Goal: Information Seeking & Learning: Learn about a topic

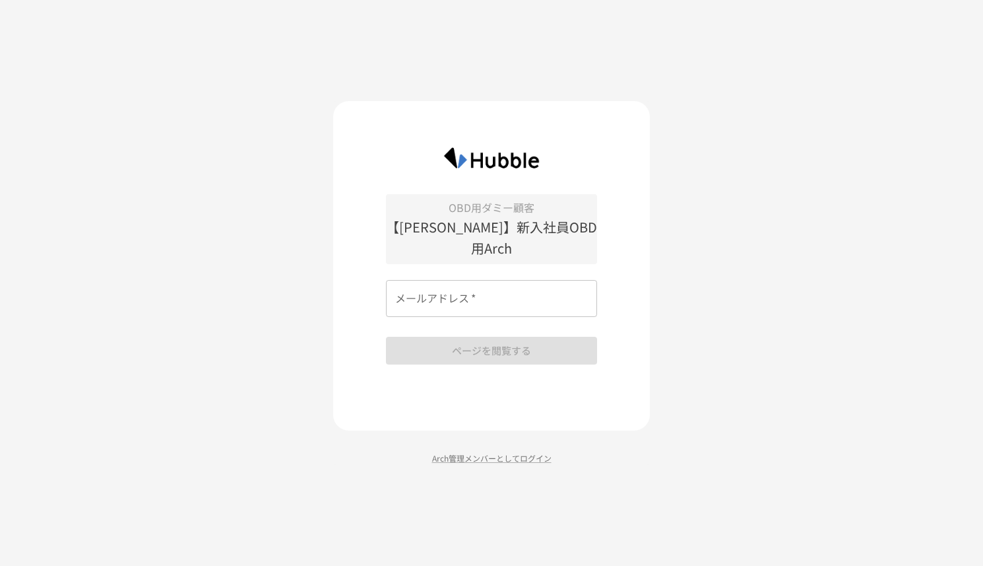
click at [456, 231] on p "【[PERSON_NAME]】新入社員OBD用Arch" at bounding box center [491, 237] width 211 height 42
click at [446, 280] on div "メールアドレス   * メールアドレス   *" at bounding box center [491, 298] width 211 height 37
type input "**********"
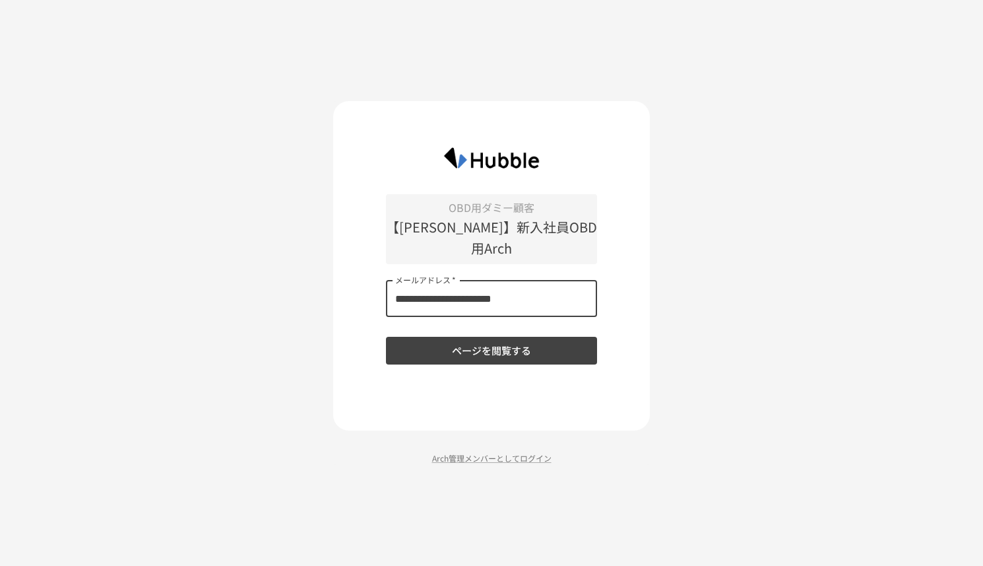
click at [473, 348] on button "ページを閲覧する" at bounding box center [491, 351] width 211 height 28
